Goal: Browse casually

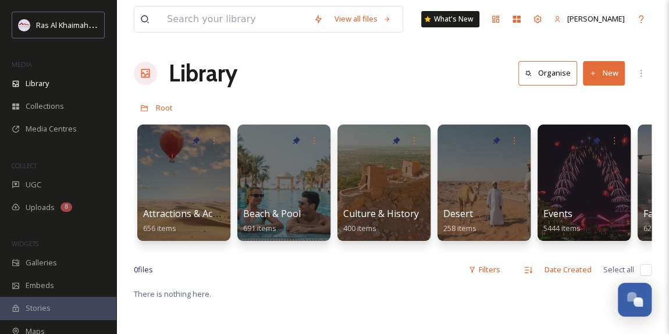
scroll to position [368, 0]
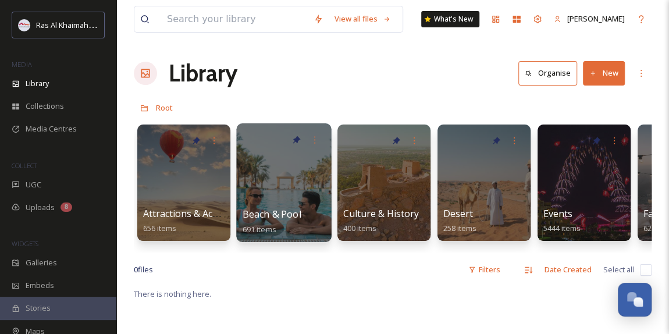
click at [280, 206] on div "Beach & Pool 691 items" at bounding box center [283, 182] width 95 height 119
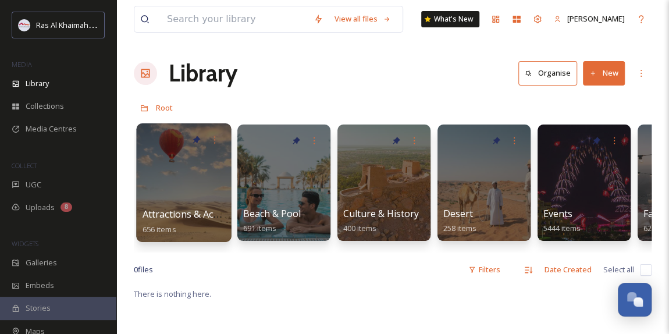
click at [197, 196] on div at bounding box center [183, 182] width 95 height 119
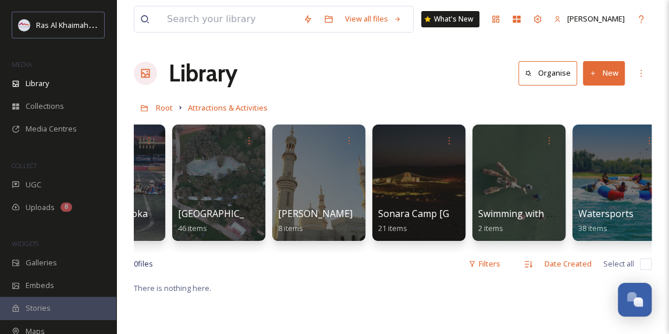
scroll to position [0, 1684]
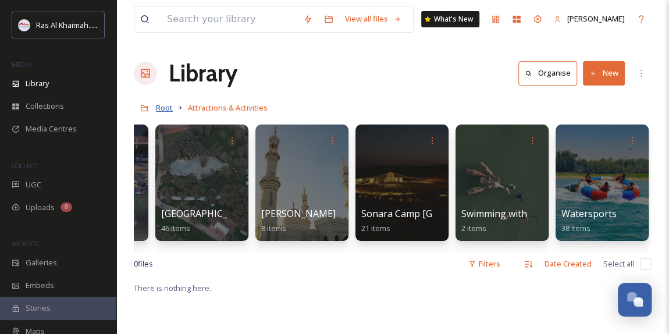
click at [168, 108] on span "Root" at bounding box center [164, 107] width 17 height 10
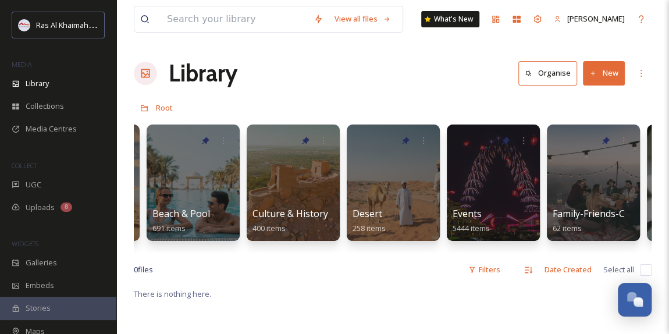
scroll to position [0, 67]
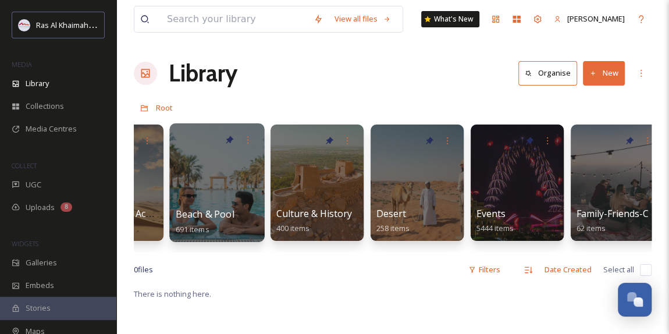
click at [232, 208] on span "Beach & Pool" at bounding box center [205, 214] width 59 height 13
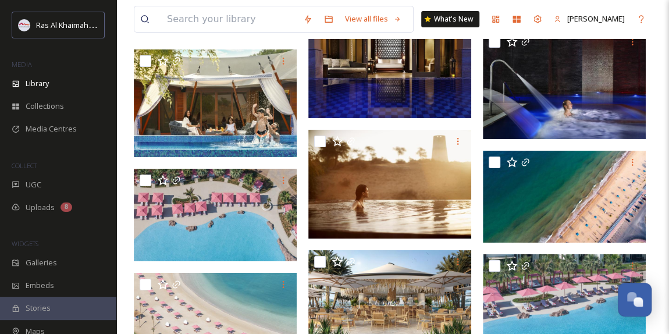
scroll to position [1957, 0]
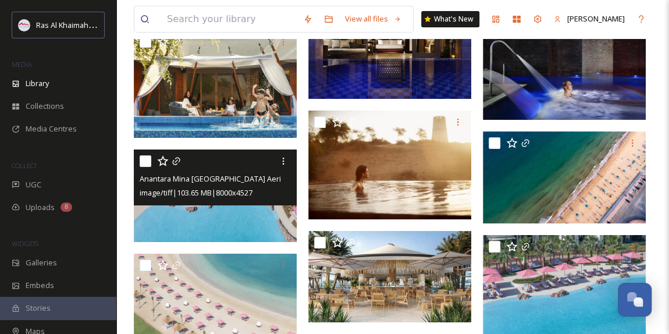
click at [226, 212] on img at bounding box center [215, 196] width 163 height 92
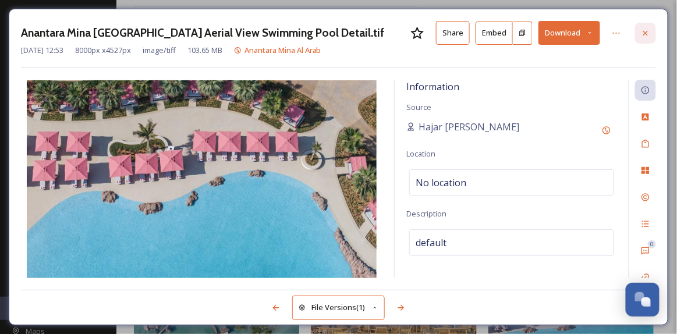
click at [649, 34] on icon at bounding box center [645, 33] width 9 height 9
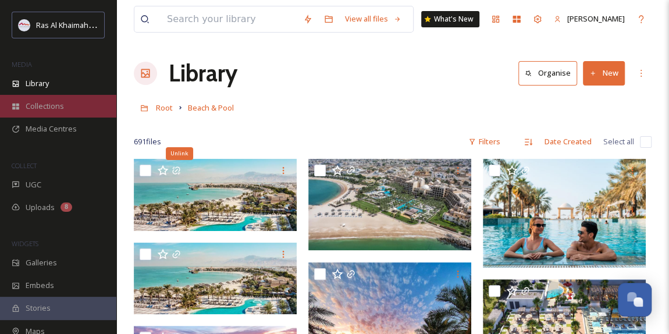
click at [49, 100] on div "Collections" at bounding box center [58, 106] width 116 height 23
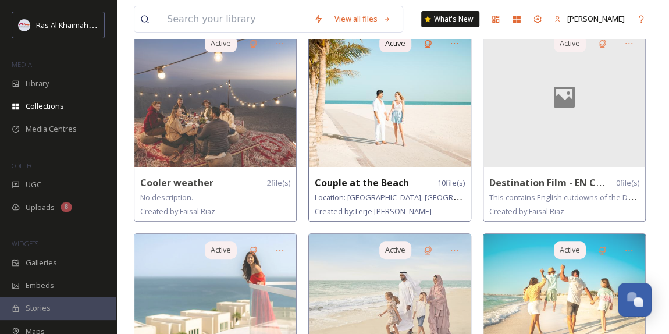
scroll to position [158, 0]
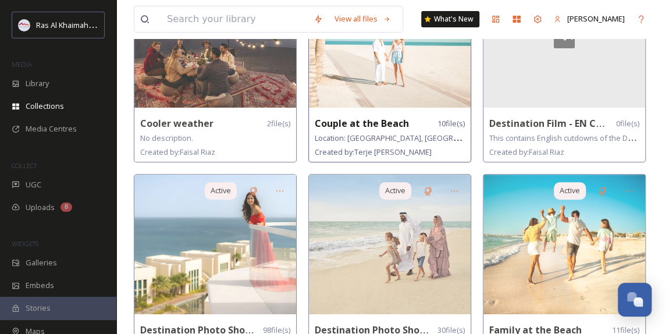
click at [422, 68] on img at bounding box center [390, 38] width 162 height 140
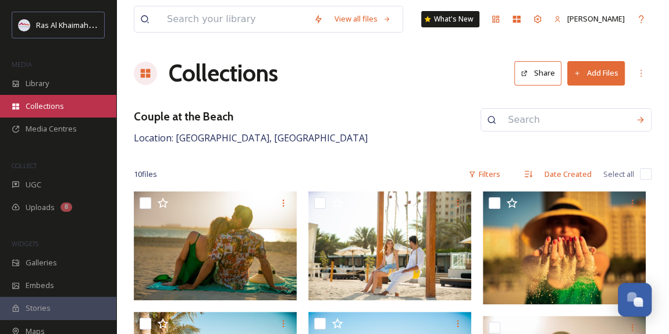
click at [57, 106] on span "Collections" at bounding box center [45, 106] width 38 height 11
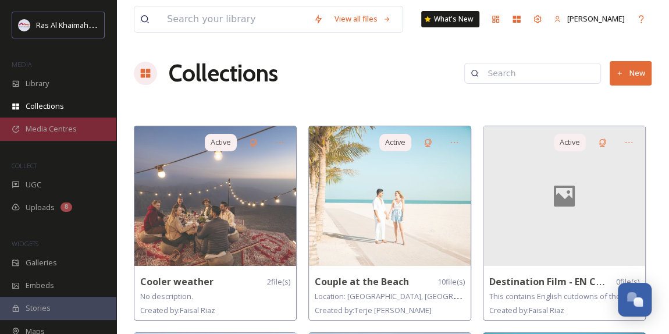
click at [69, 130] on span "Media Centres" at bounding box center [51, 128] width 51 height 11
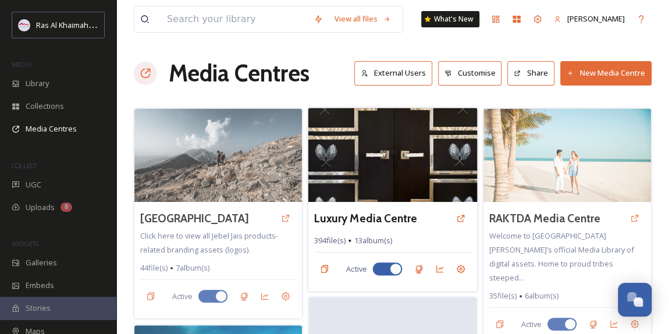
click at [424, 143] on img at bounding box center [392, 155] width 169 height 94
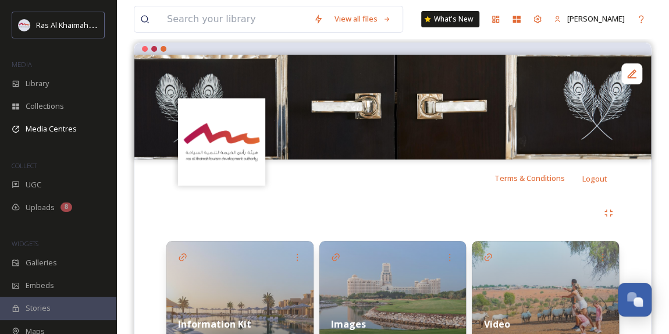
scroll to position [169, 0]
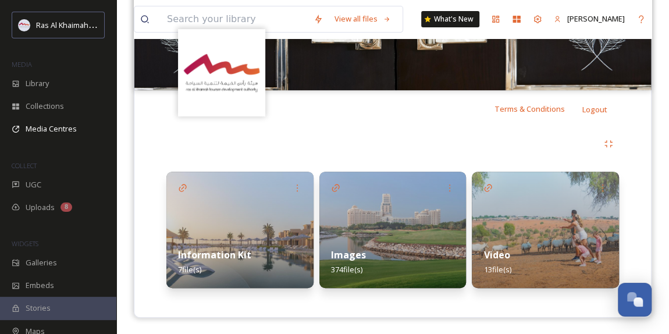
click at [392, 240] on div "Images 374 file(s)" at bounding box center [393, 262] width 147 height 52
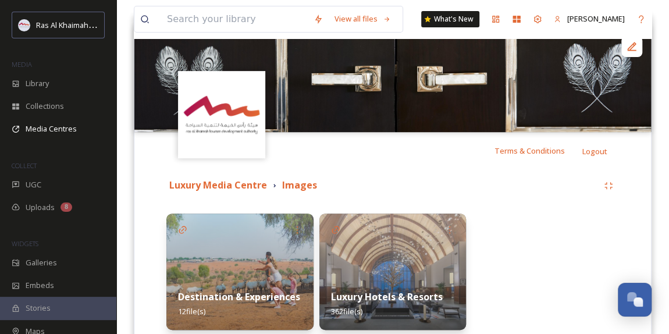
scroll to position [183, 0]
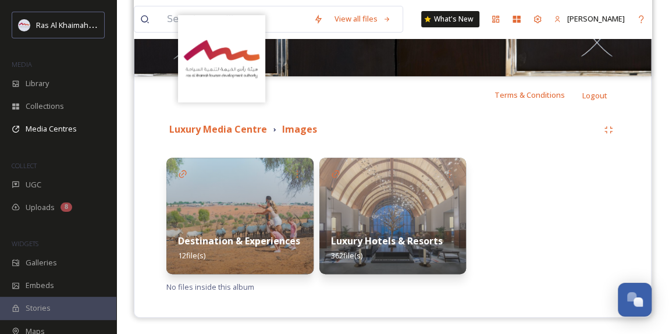
click at [255, 221] on img at bounding box center [239, 216] width 147 height 116
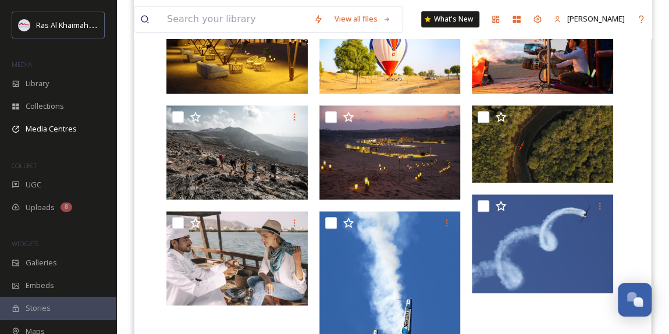
scroll to position [505, 0]
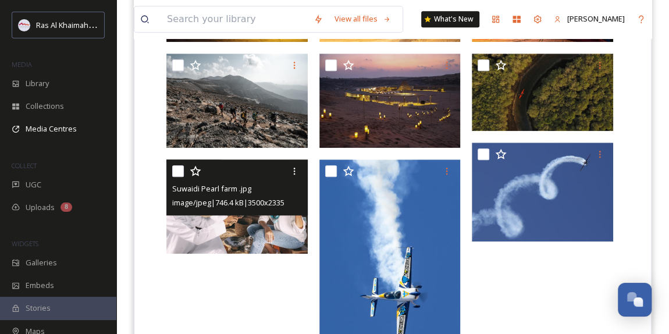
click at [254, 232] on img at bounding box center [236, 206] width 141 height 94
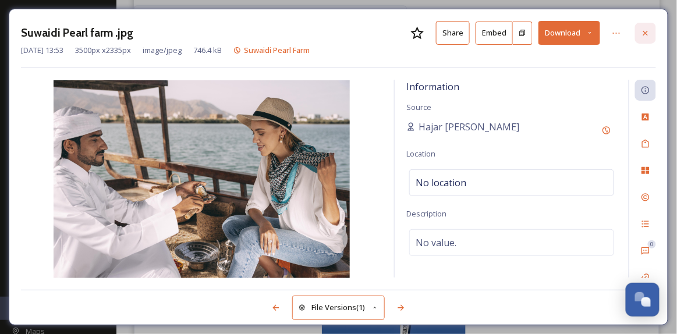
click at [648, 33] on icon at bounding box center [645, 33] width 9 height 9
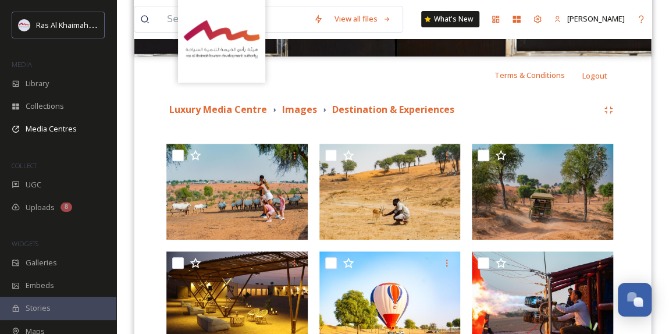
scroll to position [188, 0]
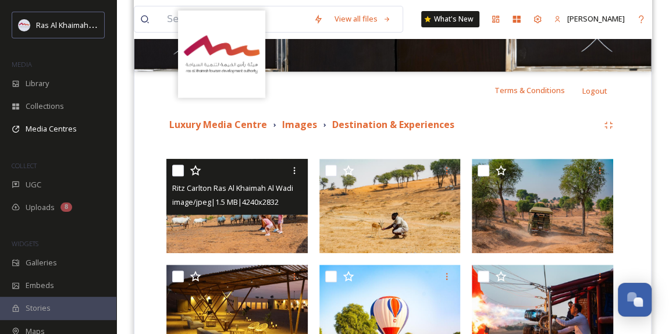
click at [251, 221] on img at bounding box center [236, 206] width 141 height 94
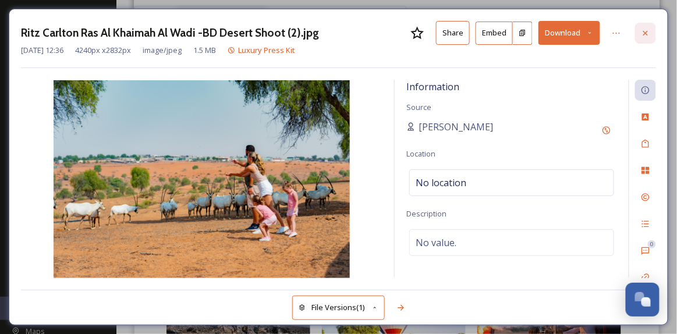
click at [644, 34] on icon at bounding box center [645, 32] width 5 height 5
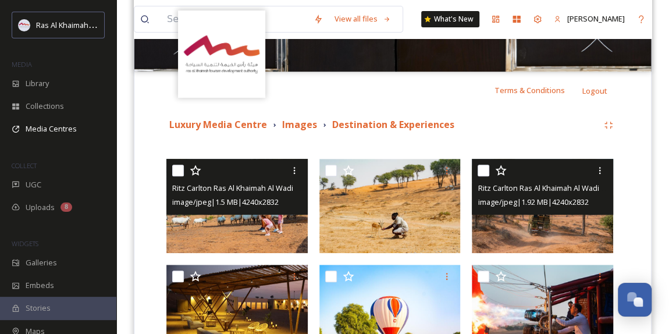
click at [525, 224] on img at bounding box center [542, 206] width 141 height 94
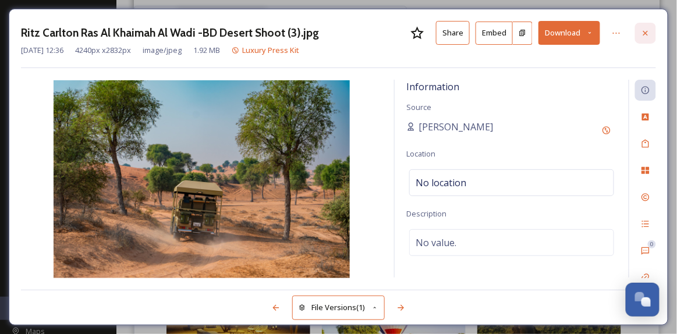
click at [647, 30] on icon at bounding box center [645, 33] width 9 height 9
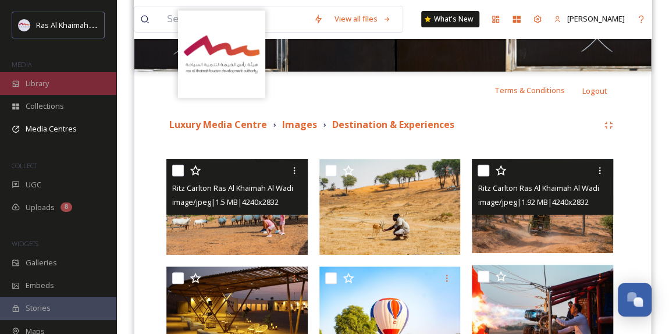
click at [61, 86] on div "Library" at bounding box center [58, 83] width 116 height 23
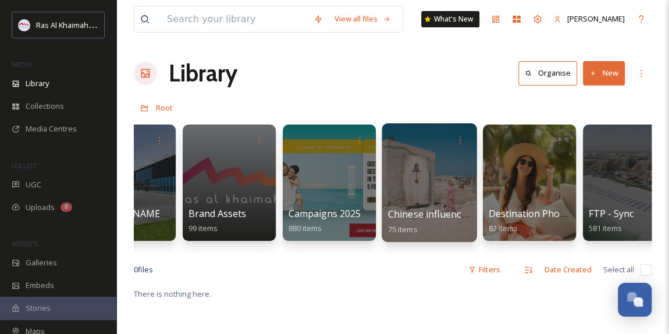
scroll to position [0, 1448]
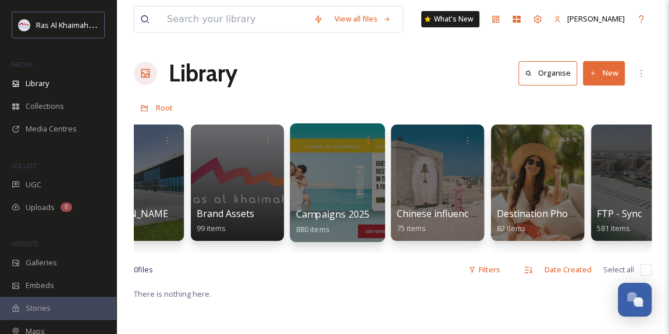
click at [357, 189] on div at bounding box center [337, 182] width 95 height 119
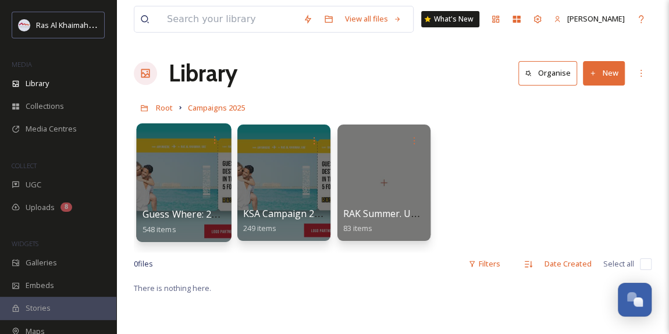
click at [169, 196] on div at bounding box center [183, 182] width 95 height 119
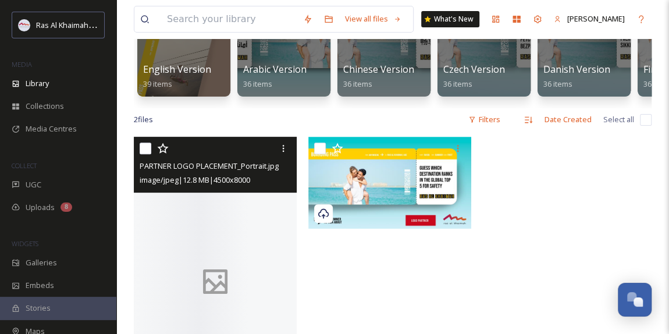
scroll to position [154, 0]
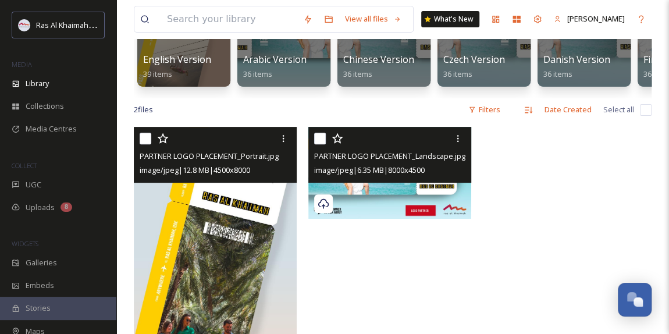
click at [417, 203] on img at bounding box center [389, 173] width 163 height 92
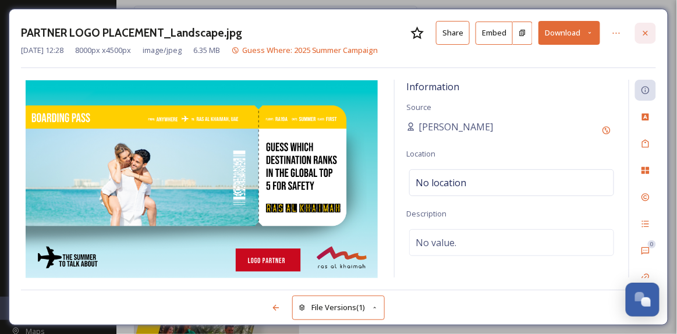
click at [646, 30] on icon at bounding box center [645, 33] width 9 height 9
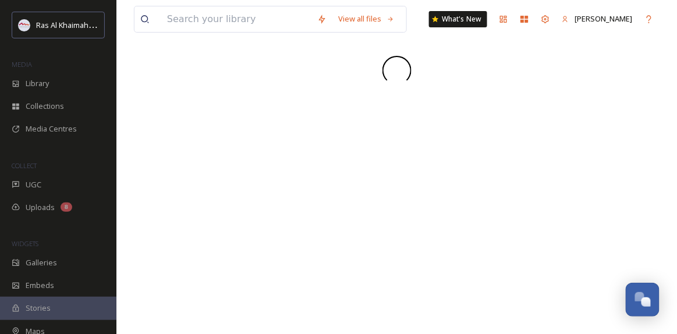
scroll to position [369, 0]
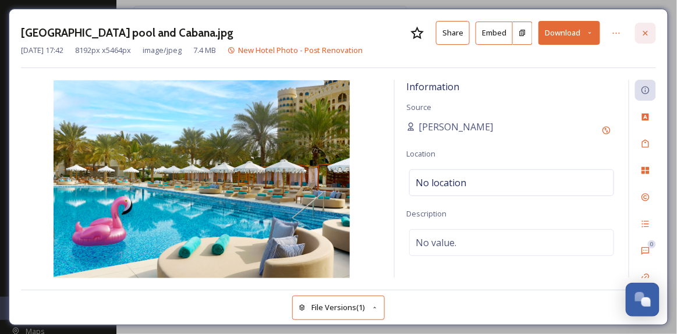
click at [647, 33] on icon at bounding box center [645, 32] width 5 height 5
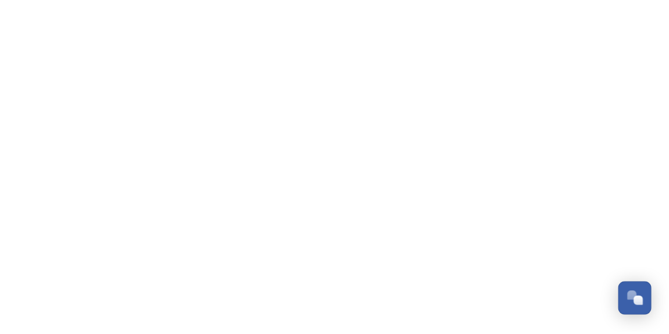
scroll to position [369, 0]
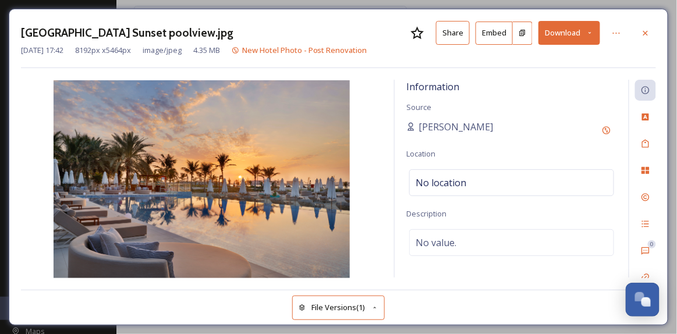
drag, startPoint x: 648, startPoint y: 33, endPoint x: 632, endPoint y: 36, distance: 16.6
click at [645, 34] on icon at bounding box center [645, 33] width 9 height 9
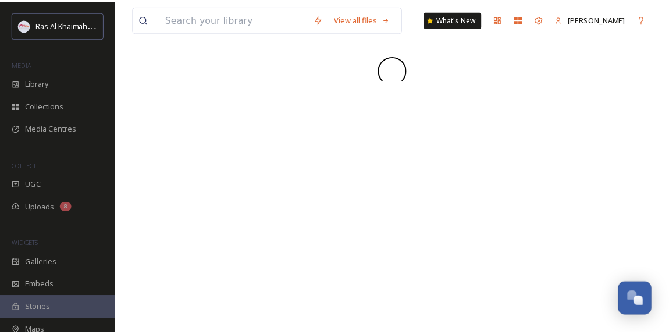
scroll to position [369, 0]
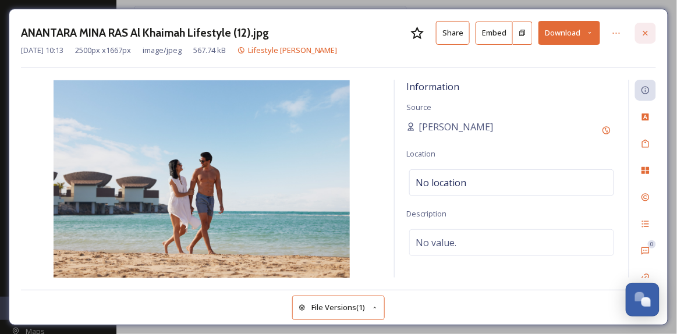
click at [649, 33] on icon at bounding box center [645, 33] width 9 height 9
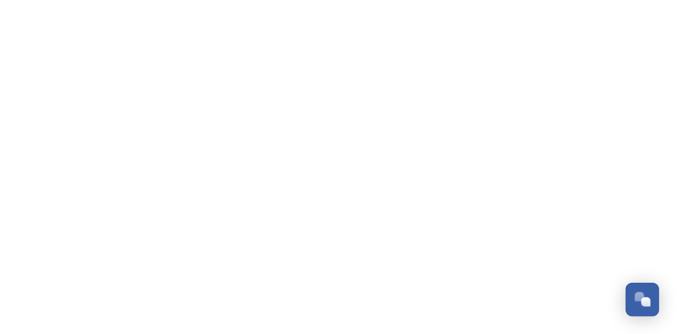
scroll to position [369, 0]
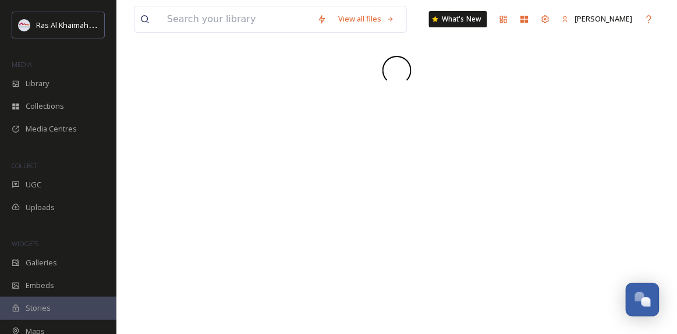
scroll to position [369, 0]
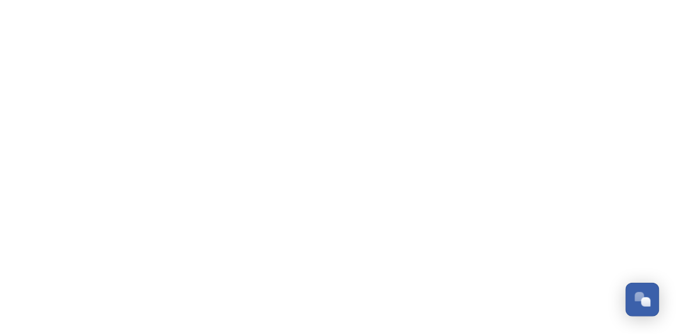
scroll to position [369, 0]
